Goal: Task Accomplishment & Management: Use online tool/utility

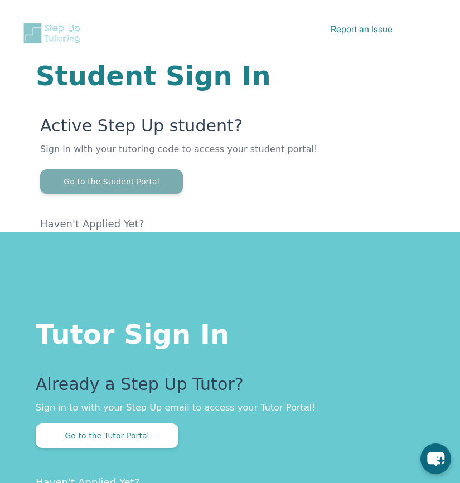
click at [115, 179] on button "Go to the Student Portal" at bounding box center [111, 181] width 143 height 25
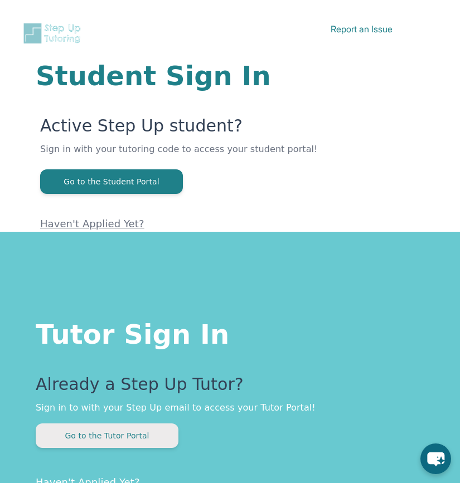
click at [115, 440] on button "Go to the Tutor Portal" at bounding box center [107, 436] width 143 height 25
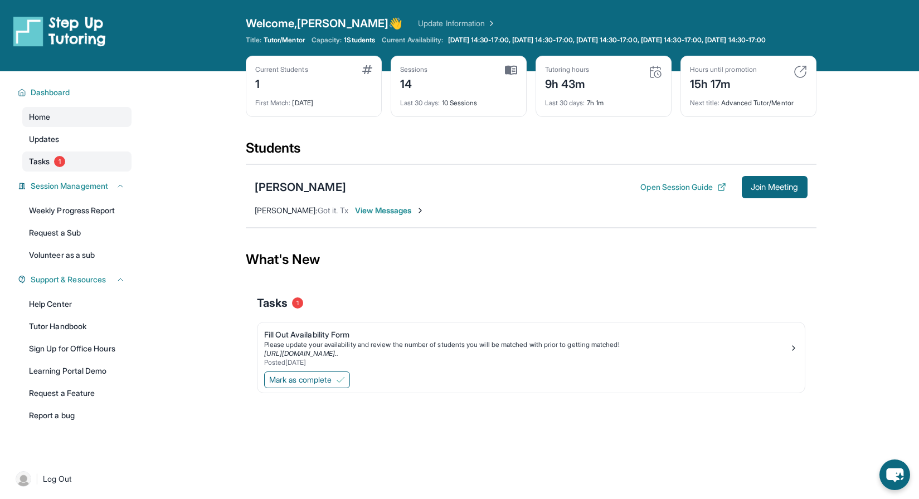
click at [40, 167] on span "Tasks" at bounding box center [39, 161] width 21 height 11
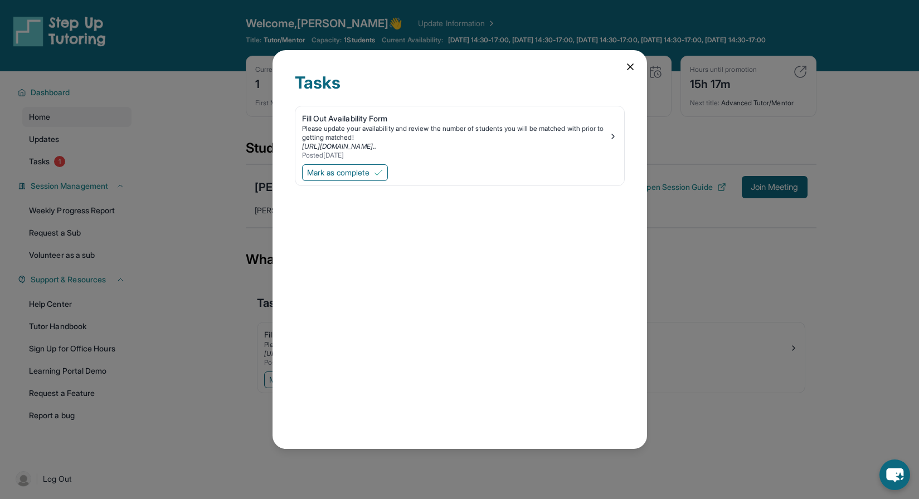
click at [459, 69] on icon at bounding box center [630, 66] width 11 height 11
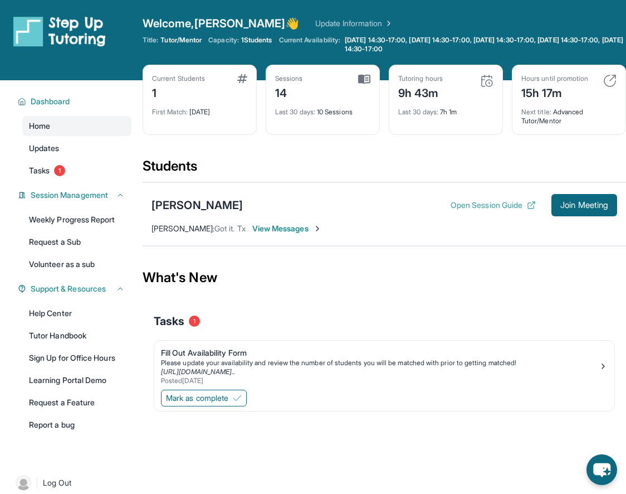
click at [459, 206] on button "Open Session Guide" at bounding box center [493, 205] width 85 height 11
click at [459, 202] on span "Join Meeting" at bounding box center [585, 205] width 48 height 7
click at [459, 206] on span "Join Meeting" at bounding box center [585, 205] width 48 height 7
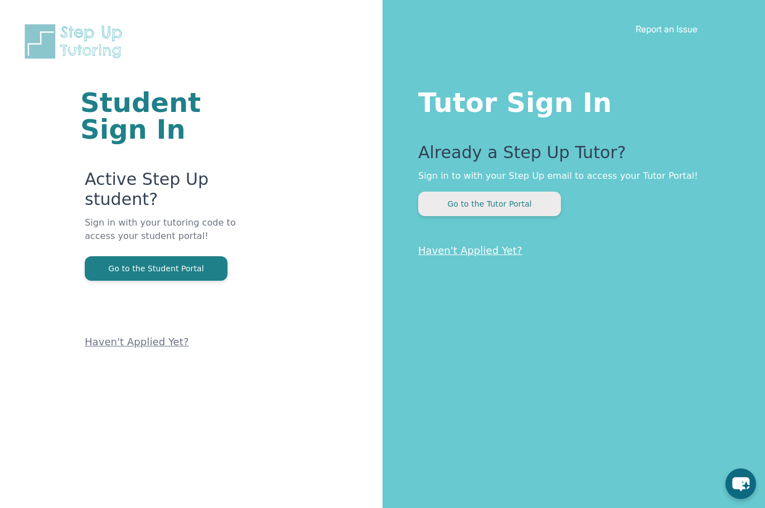
click at [483, 203] on button "Go to the Tutor Portal" at bounding box center [489, 204] width 143 height 25
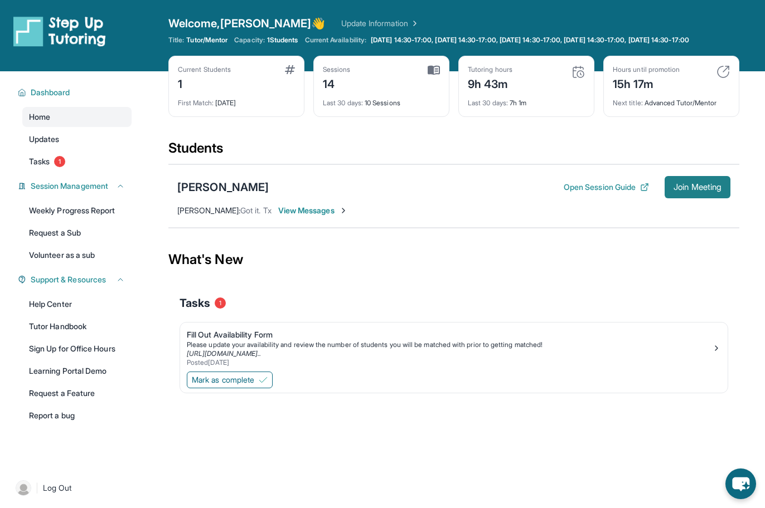
click at [697, 191] on span "Join Meeting" at bounding box center [697, 187] width 48 height 7
